Goal: Communication & Community: Answer question/provide support

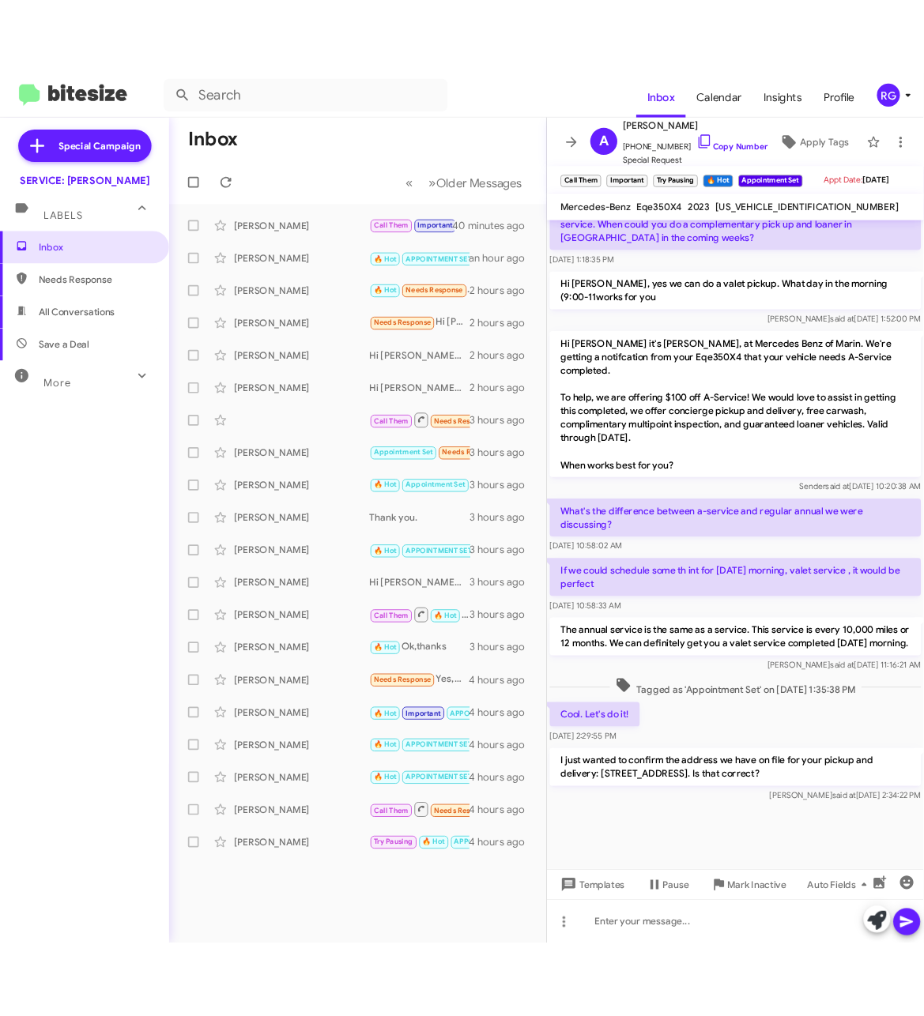
scroll to position [939, 0]
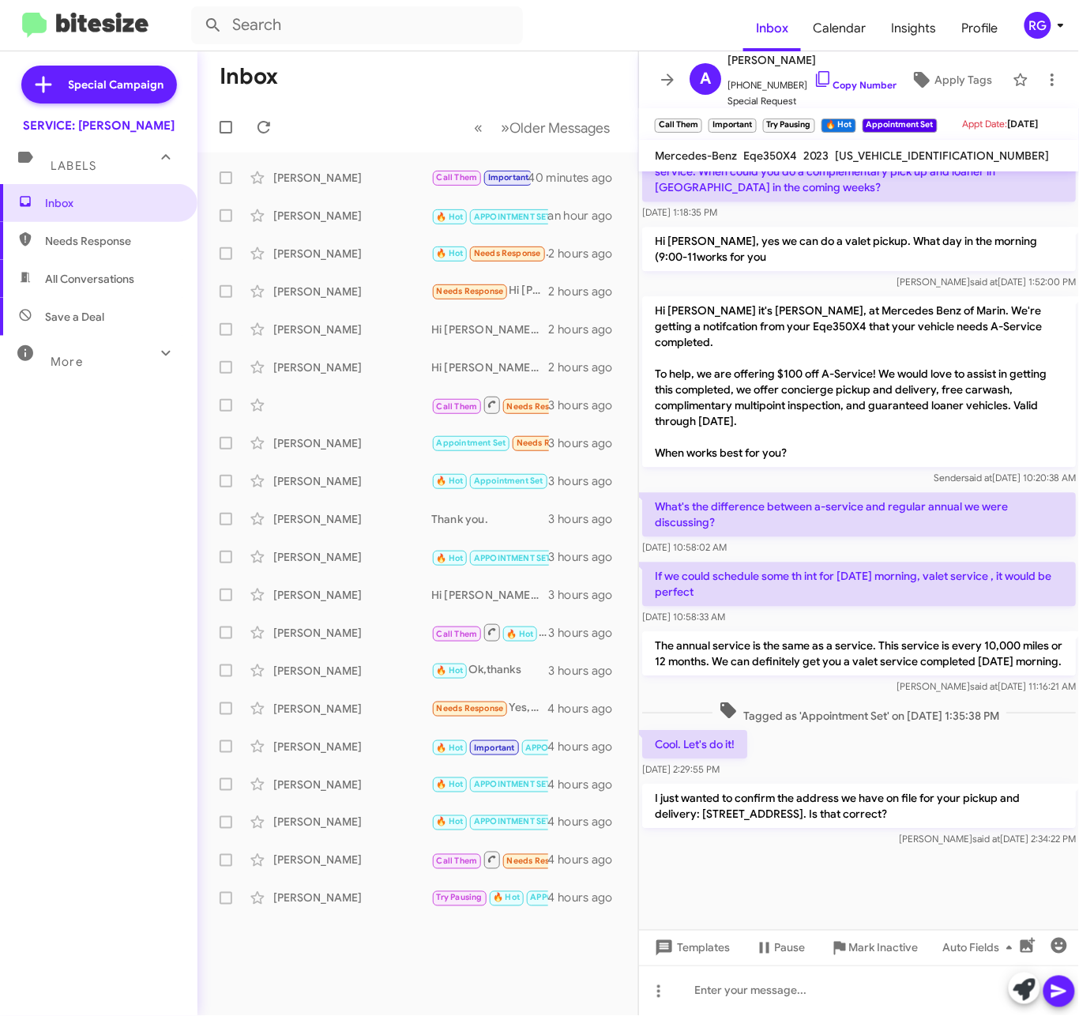
click at [788, 637] on p "The annual service is the same as a service. This service is every 10,000 miles…" at bounding box center [859, 654] width 434 height 44
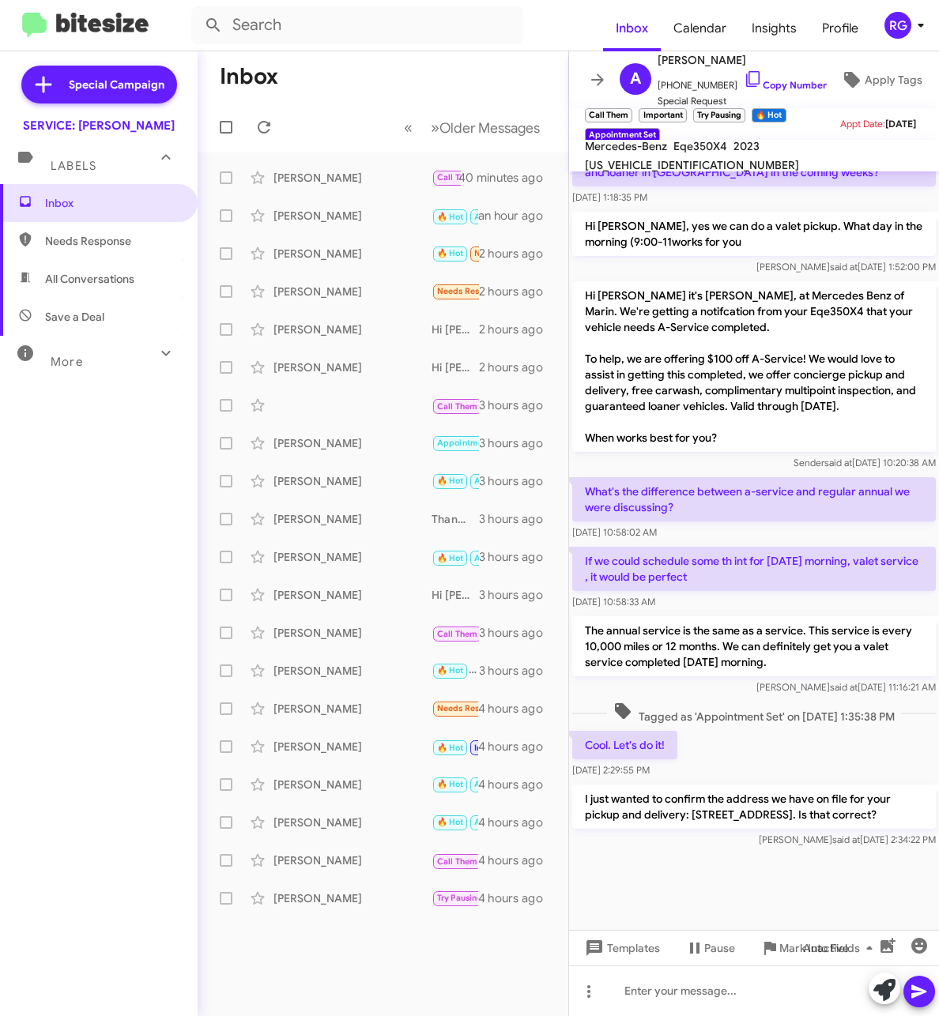
scroll to position [1034, 0]
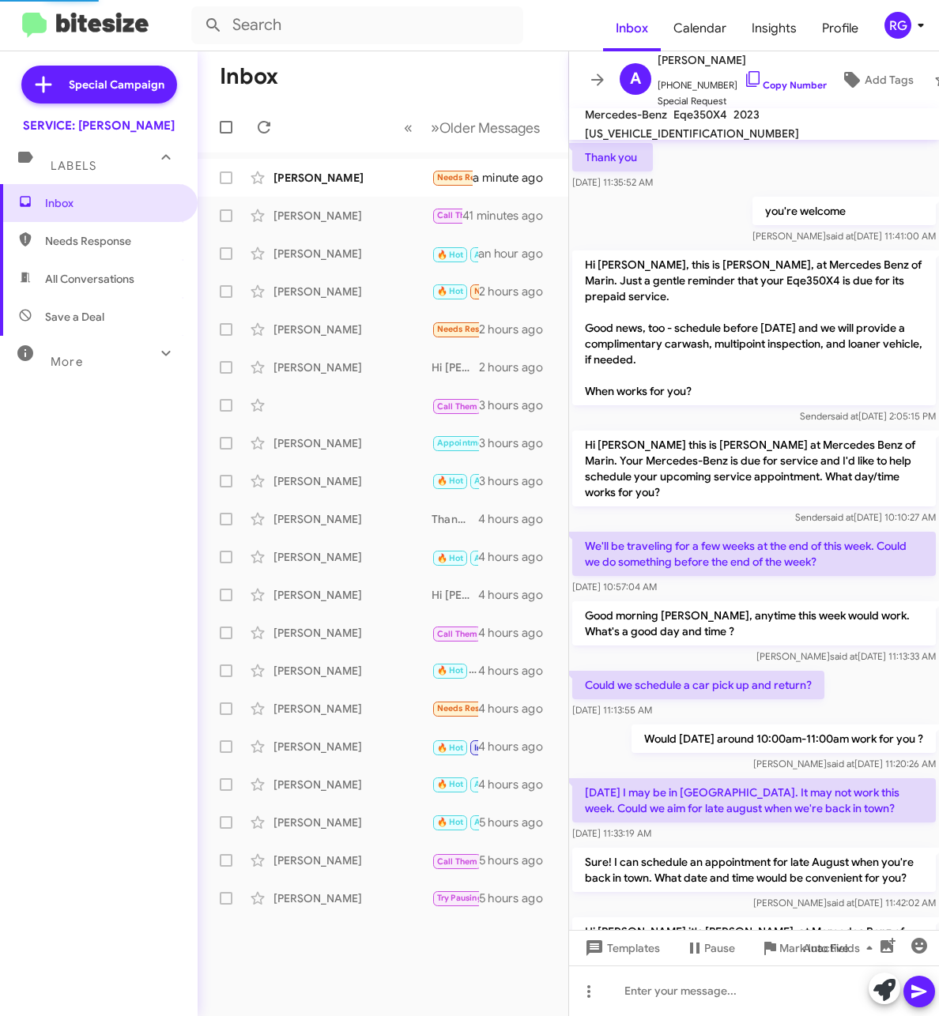
scroll to position [971, 0]
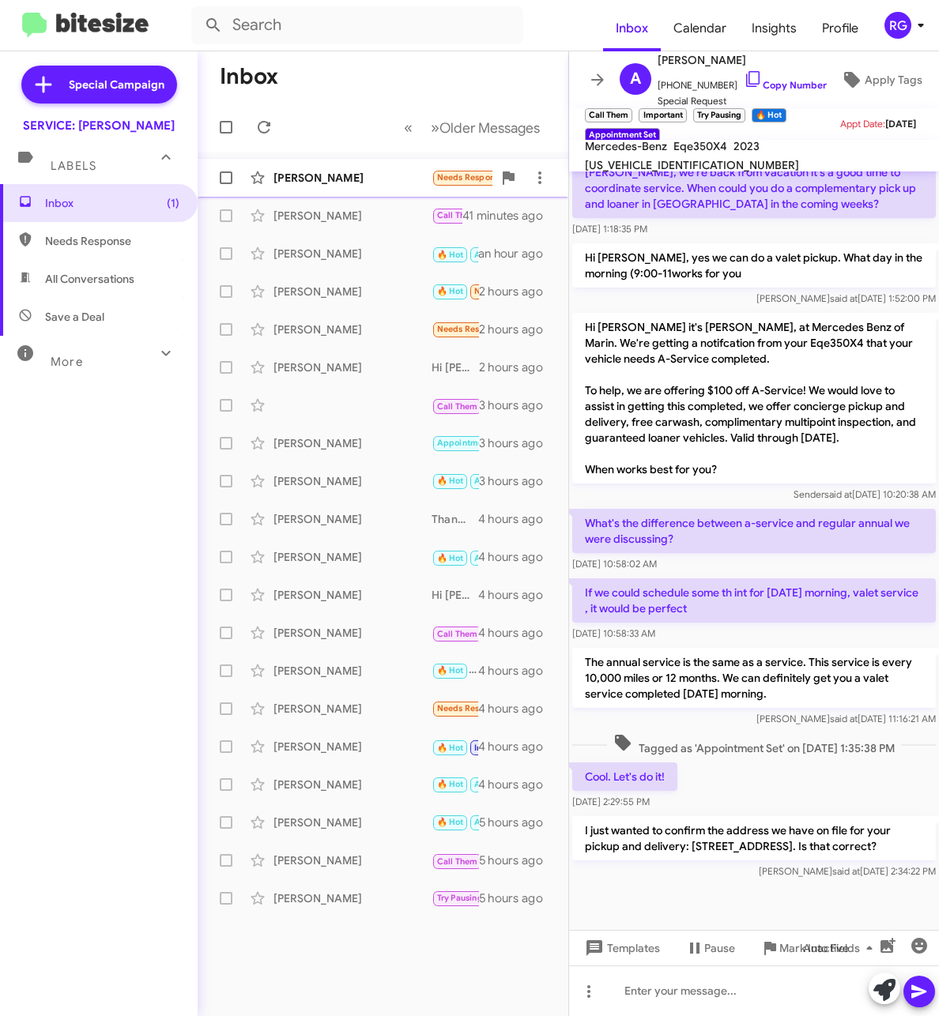
click at [339, 167] on div "Jennifer Montero Needs Response 🔥 Hot Do you have any service appointments this…" at bounding box center [382, 178] width 345 height 32
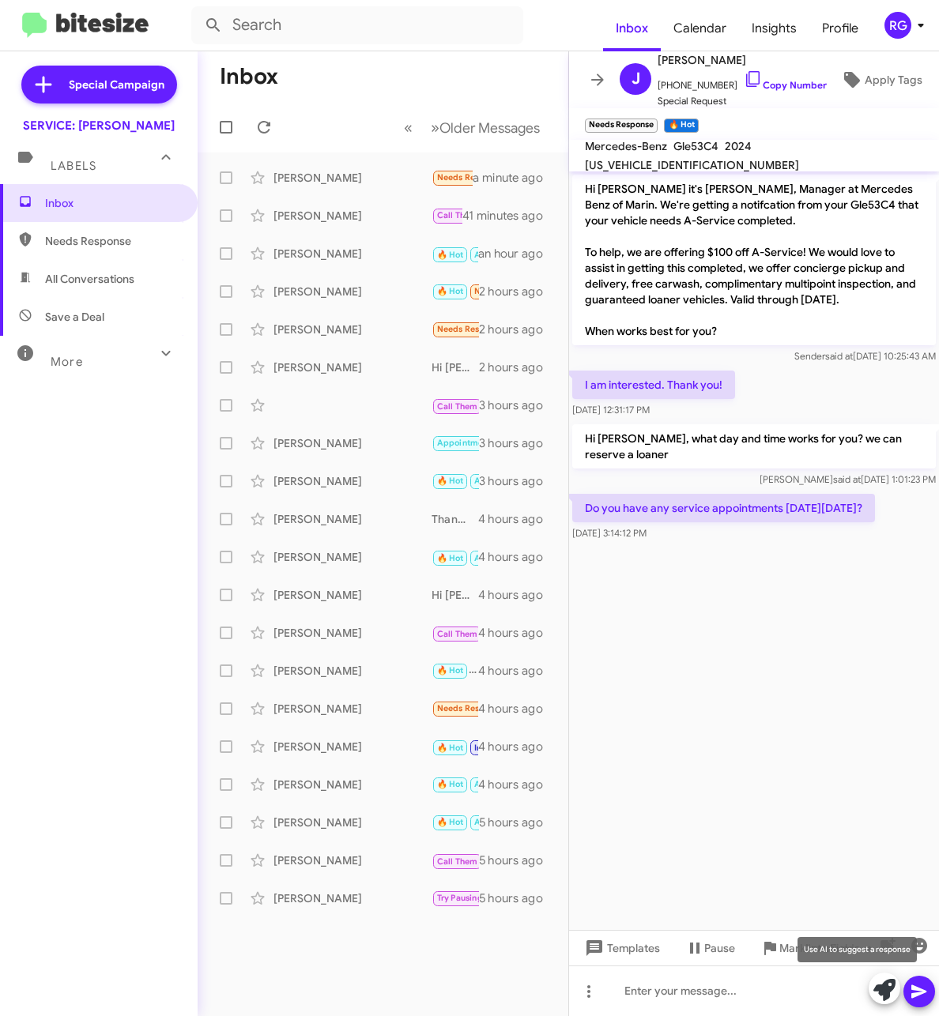
click at [885, 986] on icon at bounding box center [884, 990] width 22 height 22
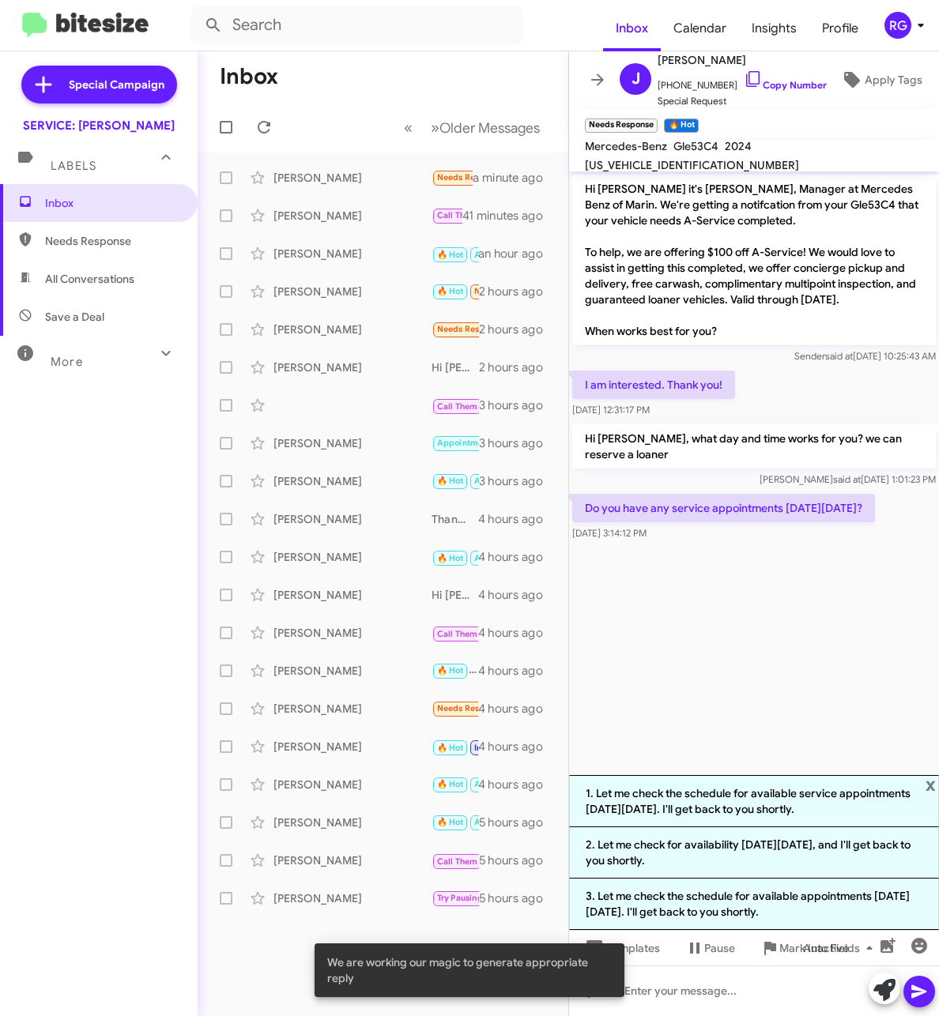
click at [929, 781] on span "x" at bounding box center [930, 784] width 10 height 19
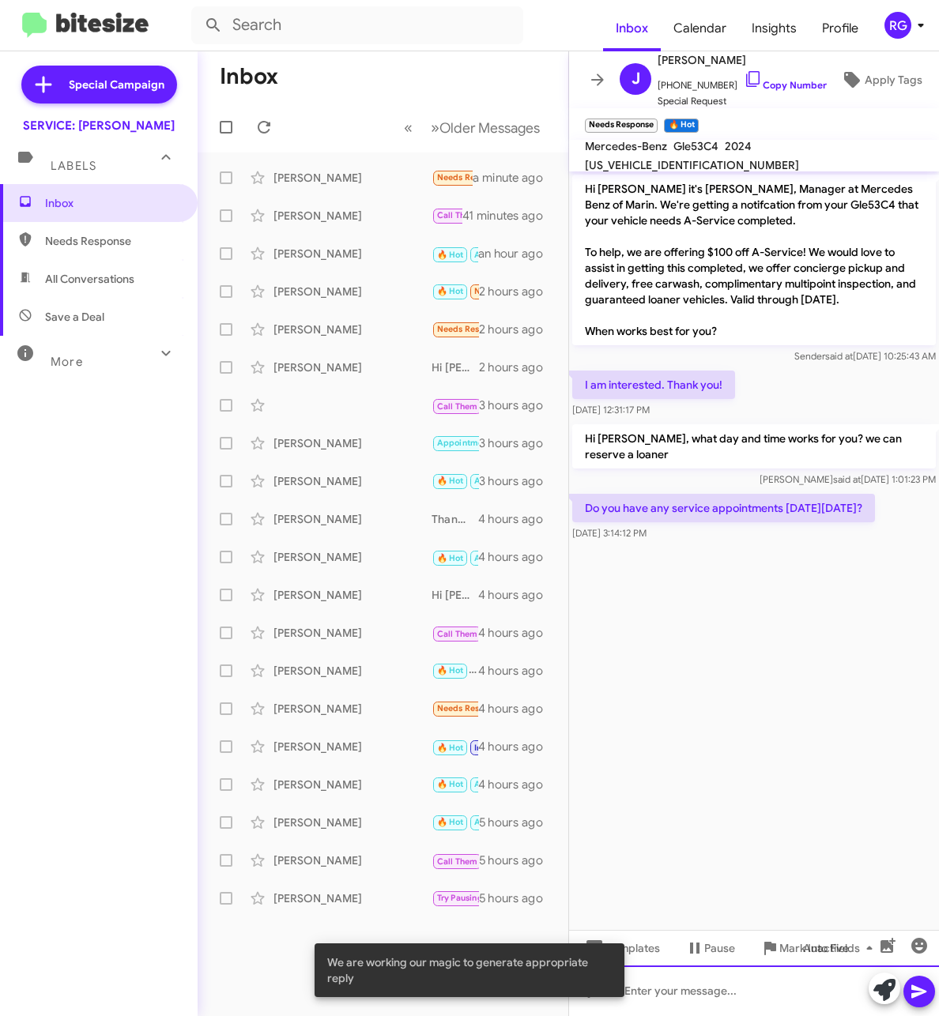
click at [713, 980] on div at bounding box center [754, 990] width 370 height 51
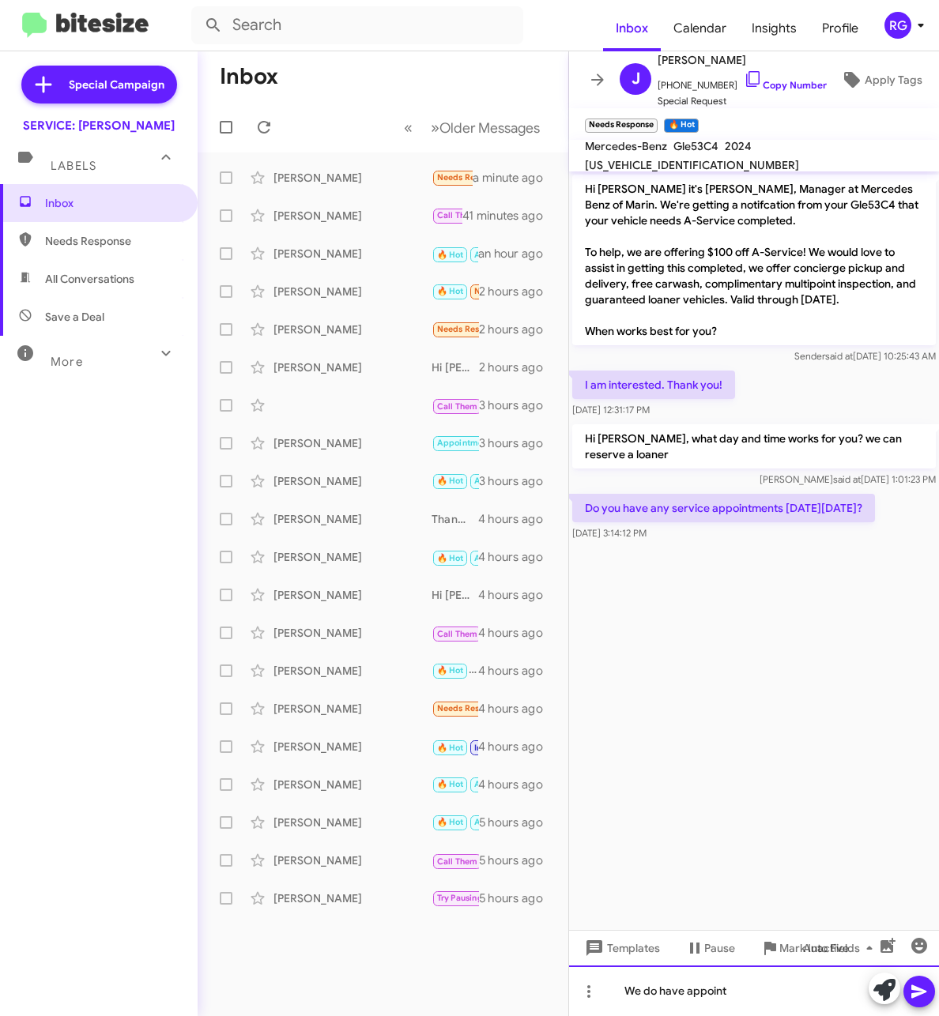
click at [826, 993] on div "We do have appoint" at bounding box center [754, 990] width 370 height 51
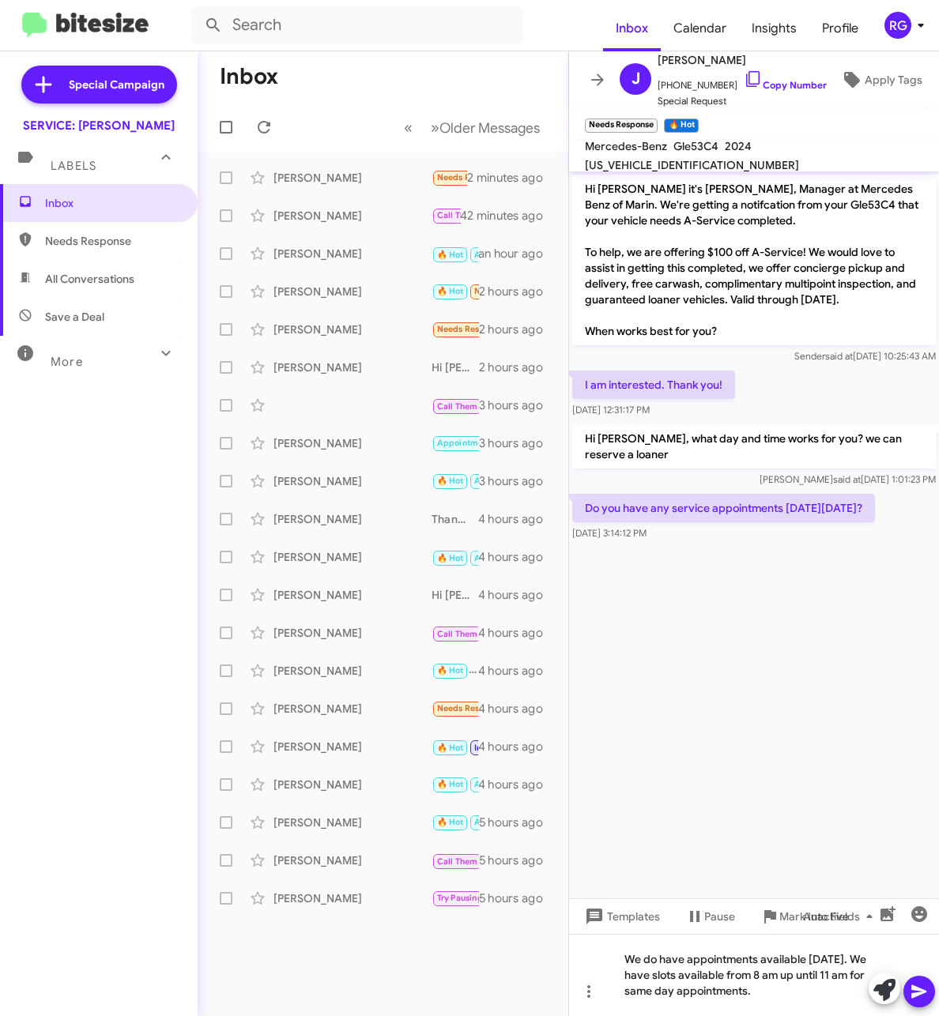
click at [788, 702] on cdk-virtual-scroll-viewport "Hi Jennifer it's Omar Ibrahimi, Manager at Mercedes Benz of Marin. We're gettin…" at bounding box center [754, 534] width 370 height 727
click at [917, 987] on icon at bounding box center [918, 991] width 19 height 19
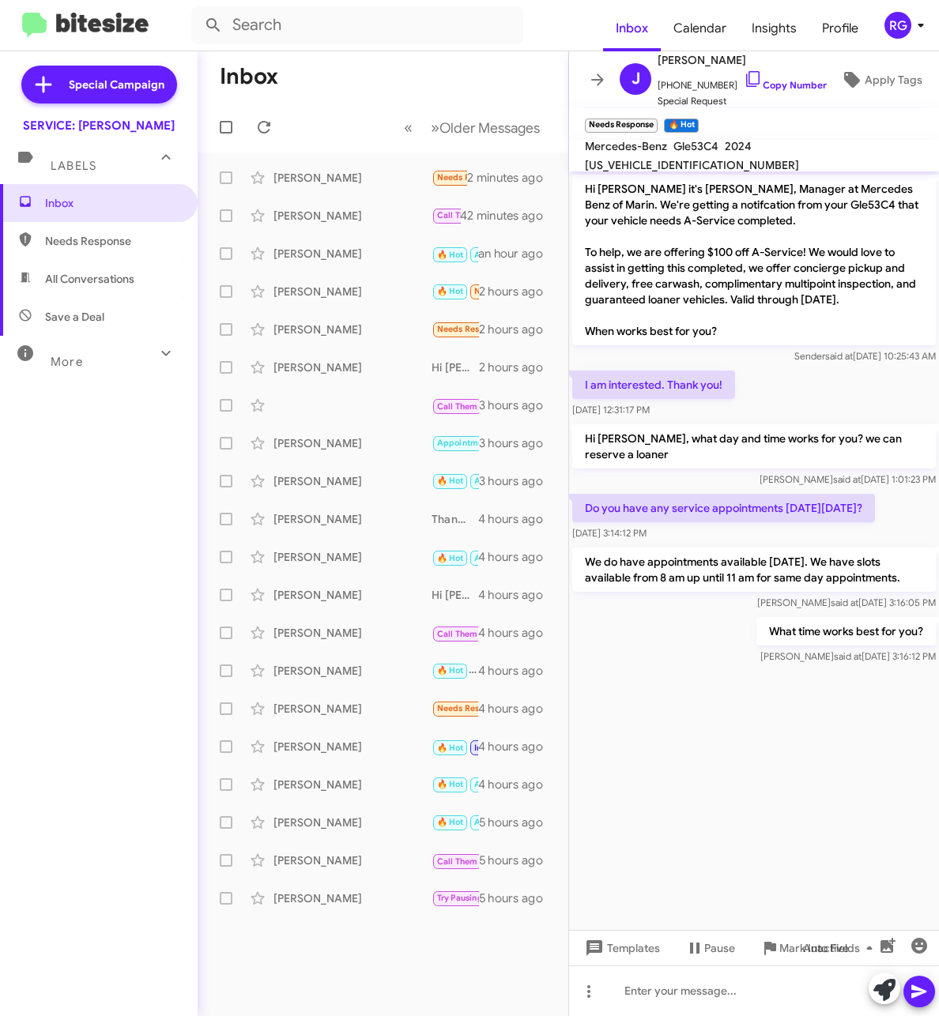
drag, startPoint x: 778, startPoint y: 137, endPoint x: 773, endPoint y: 149, distance: 12.4
click at [778, 134] on mat-toolbar "Needs Response × 🔥 Hot ×" at bounding box center [754, 124] width 370 height 32
click at [773, 158] on span "4JGFD6BB0RB248021" at bounding box center [692, 165] width 214 height 14
click at [774, 158] on span "4JGFD6BB0RB248021" at bounding box center [692, 165] width 214 height 14
copy span "4JGFD6BB0RB248021"
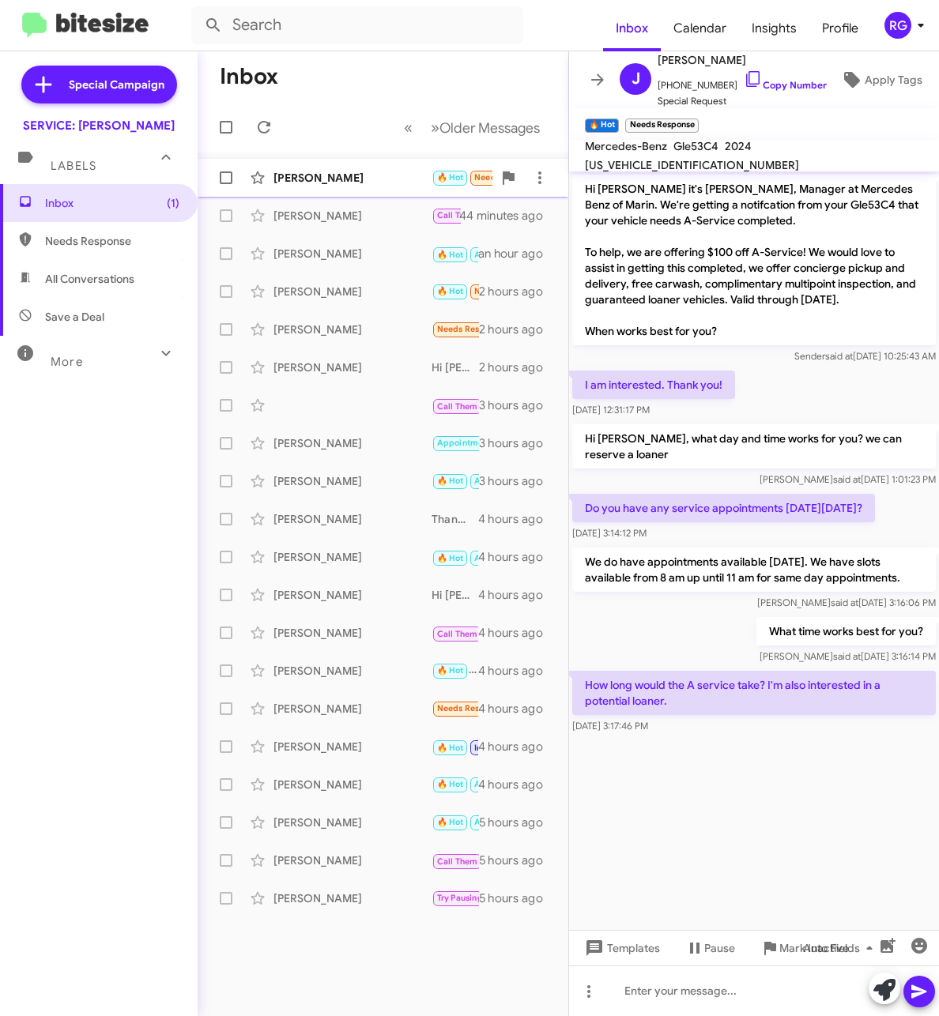
click at [322, 175] on div "[PERSON_NAME]" at bounding box center [352, 178] width 158 height 16
drag, startPoint x: 706, startPoint y: 248, endPoint x: 800, endPoint y: 250, distance: 94.0
click at [800, 250] on p "Hi Jennifer it's Omar Ibrahimi, Manager at Mercedes Benz of Marin. We're gettin…" at bounding box center [753, 260] width 363 height 171
copy p "$100 off A-Service"
click at [864, 80] on span "Apply Tags" at bounding box center [893, 80] width 58 height 28
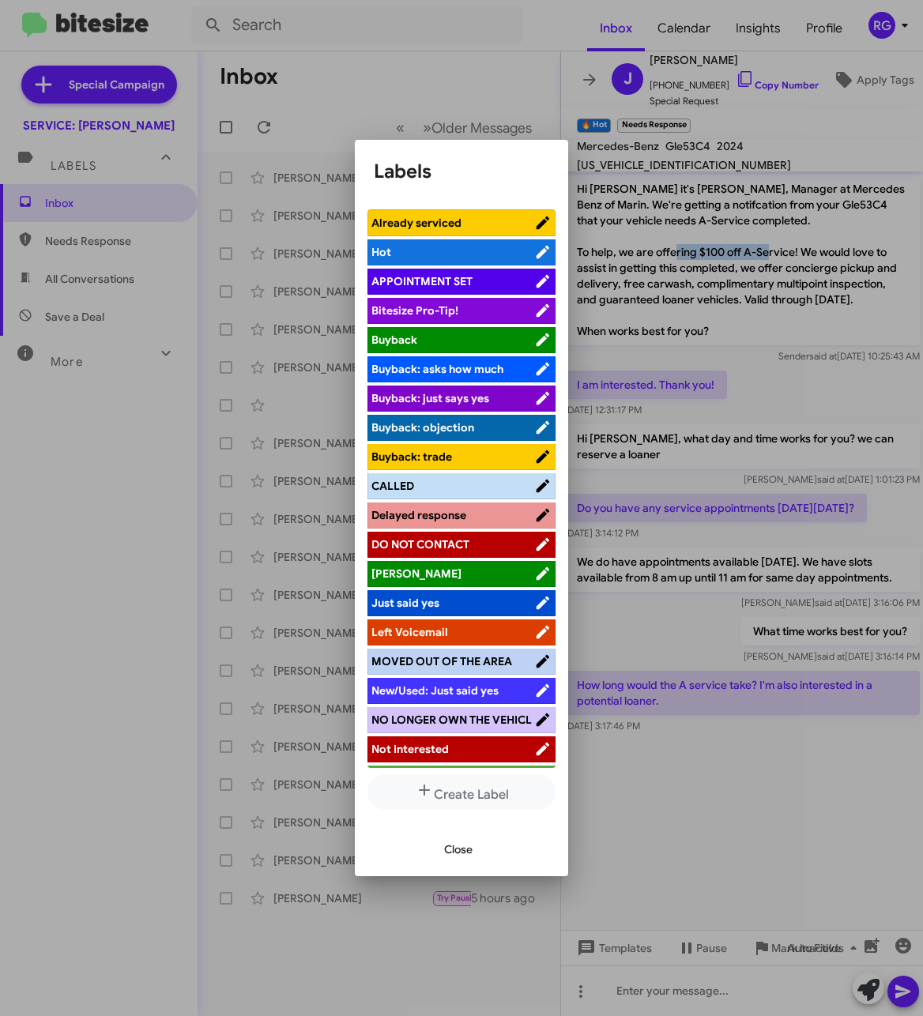
click at [393, 272] on li "APPOINTMENT SET" at bounding box center [461, 282] width 188 height 26
click at [439, 278] on span "APPOINTMENT SET" at bounding box center [421, 281] width 101 height 14
click at [459, 852] on span "Close" at bounding box center [458, 849] width 28 height 28
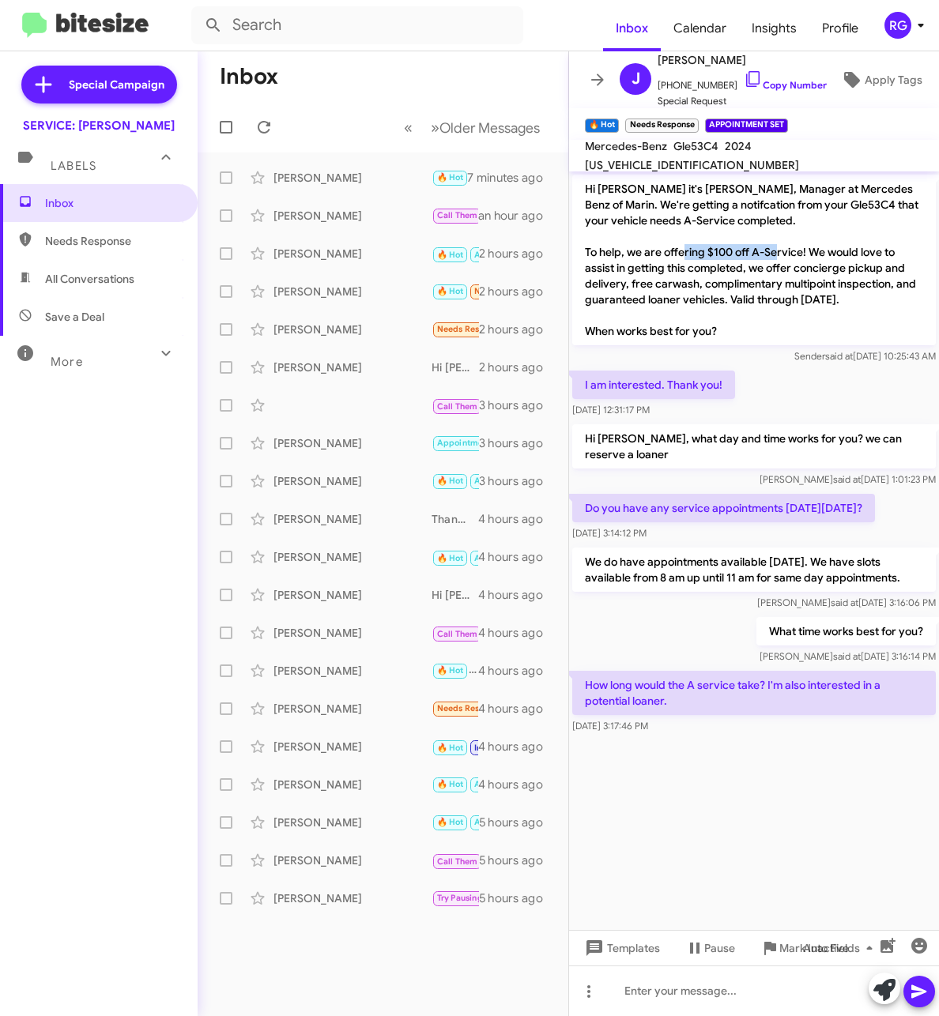
click at [788, 158] on span "4JGFD6BB0RB248021" at bounding box center [692, 165] width 214 height 14
copy span "4JGFD6BB0RB248021"
